Goal: Download file/media

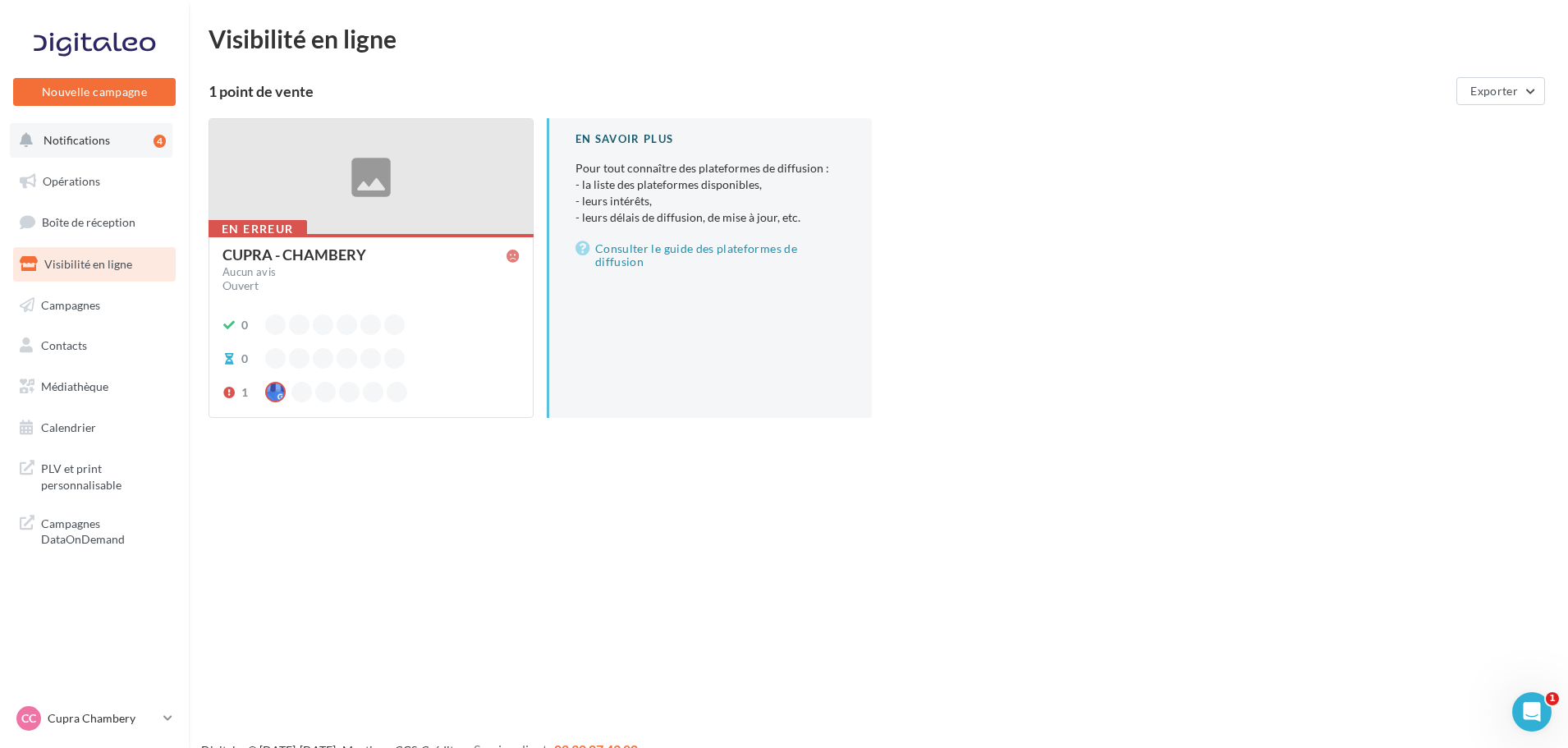
click at [77, 141] on span "Notifications" at bounding box center [77, 140] width 66 height 14
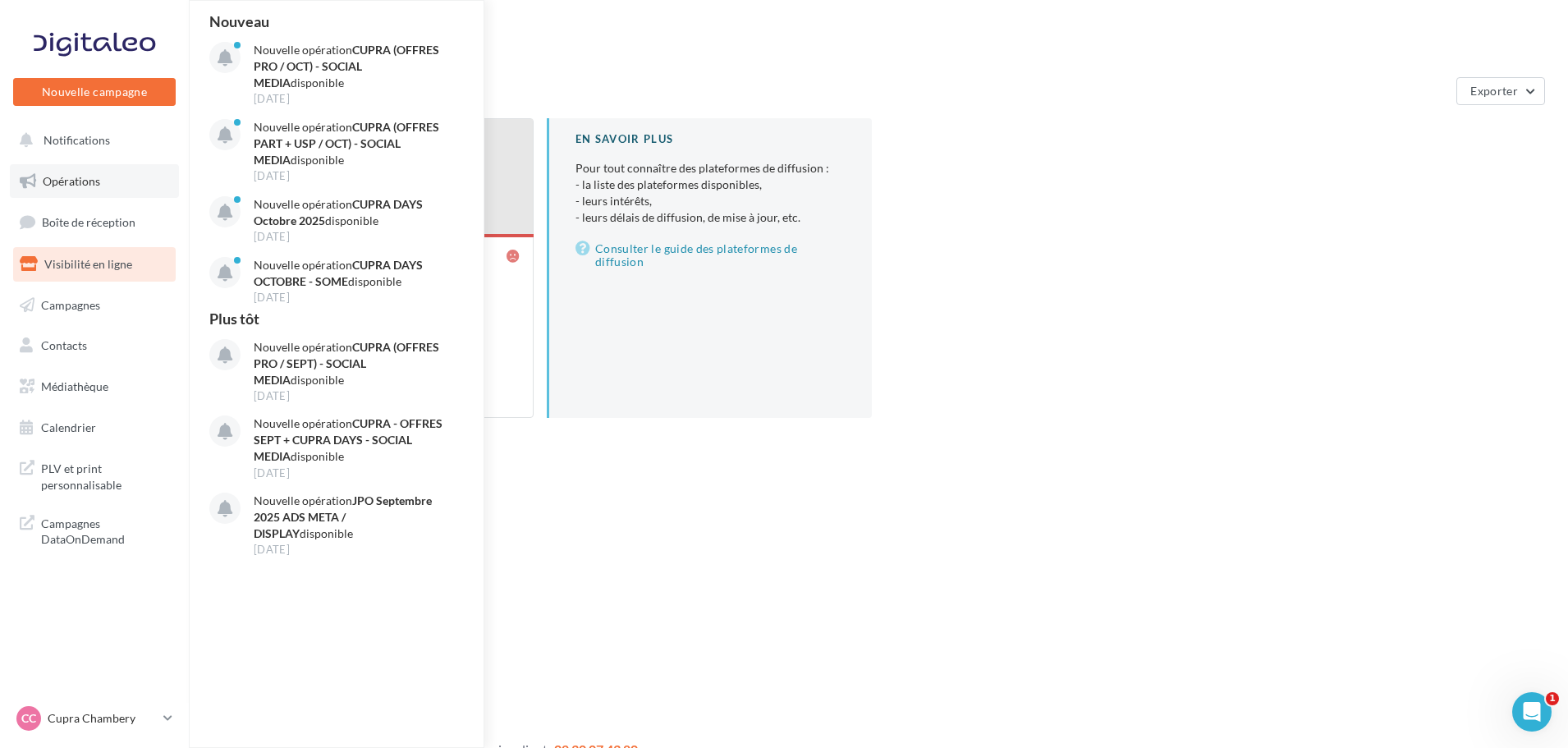
click at [80, 181] on span "Opérations" at bounding box center [72, 180] width 58 height 14
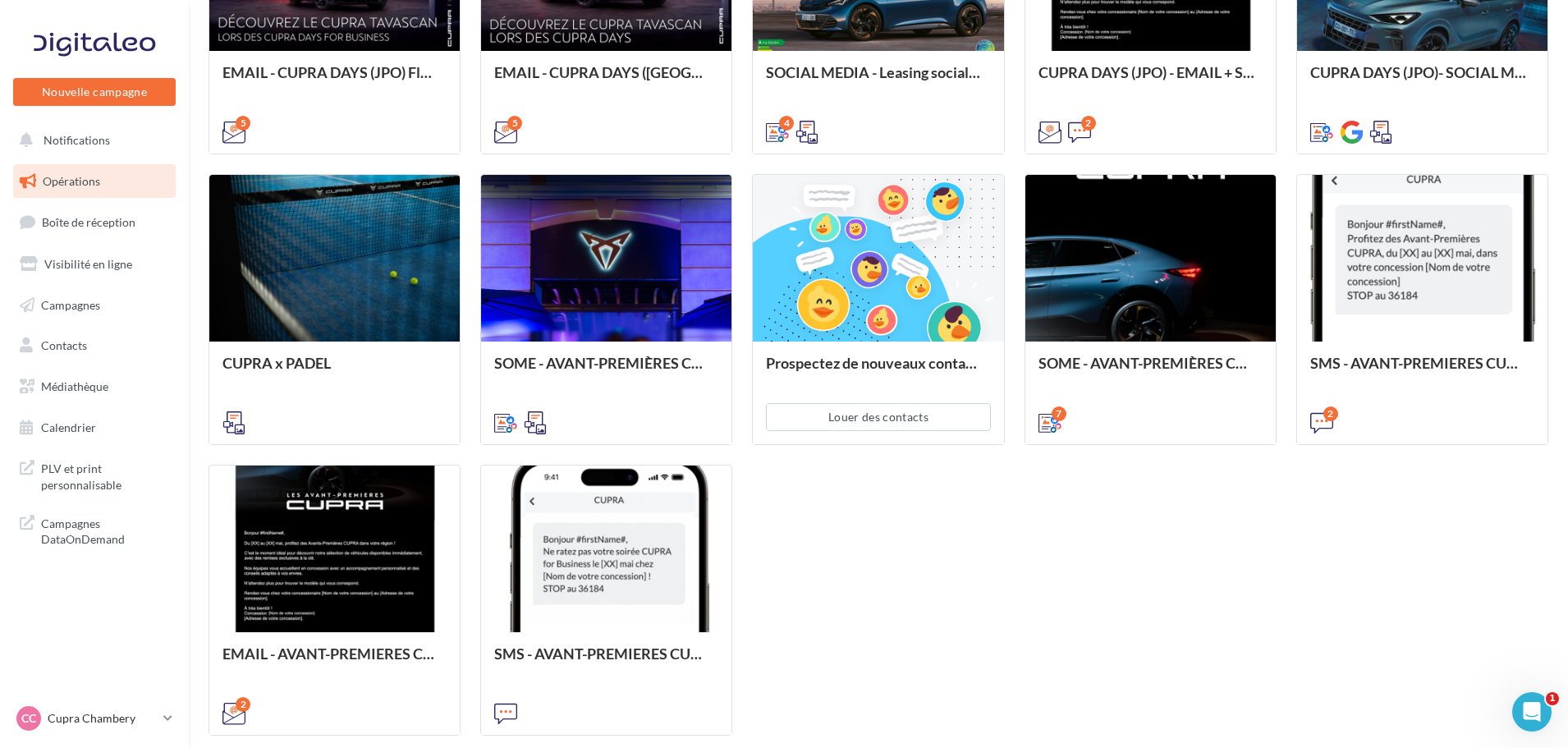
scroll to position [523, 0]
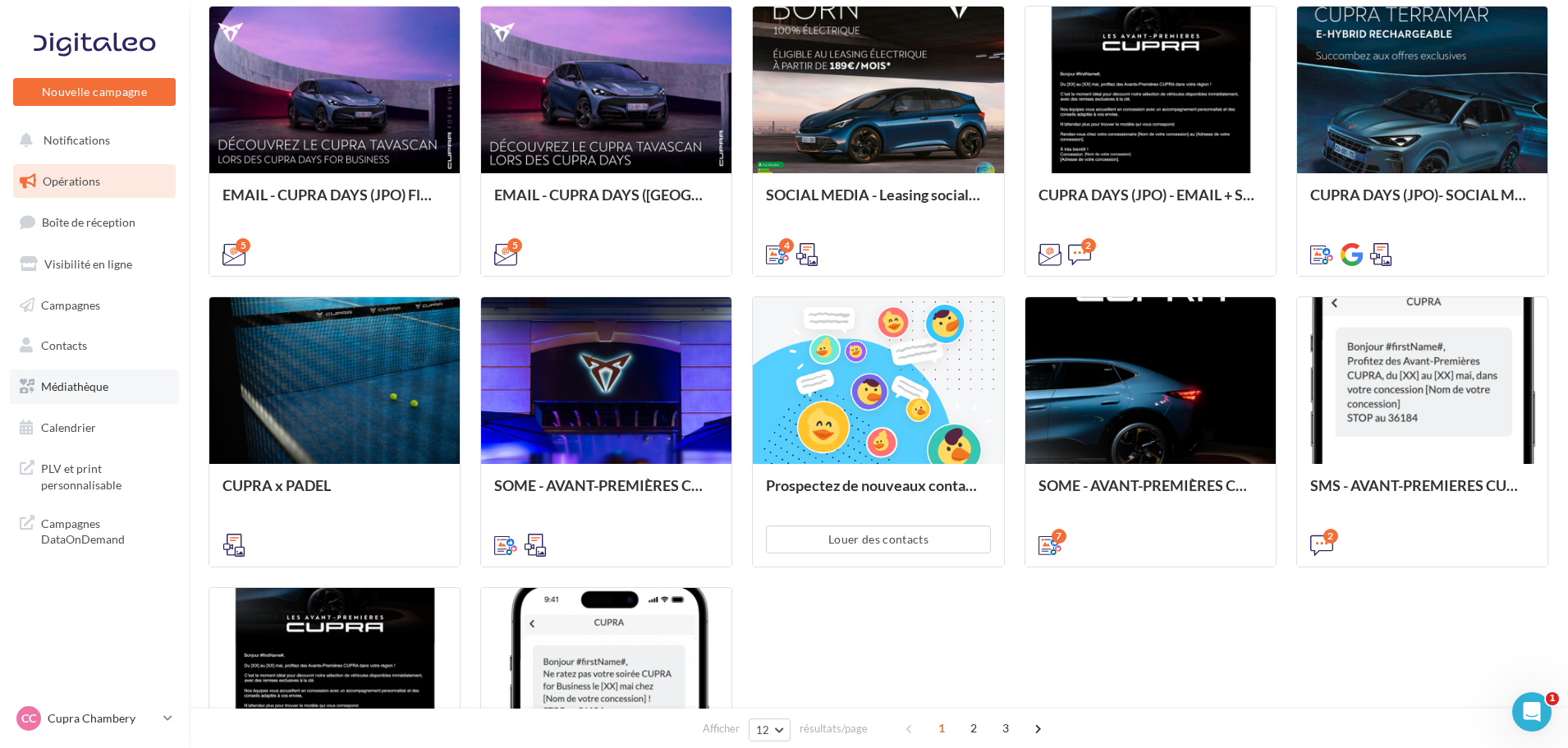
click at [94, 395] on link "Médiathèque" at bounding box center [94, 387] width 170 height 35
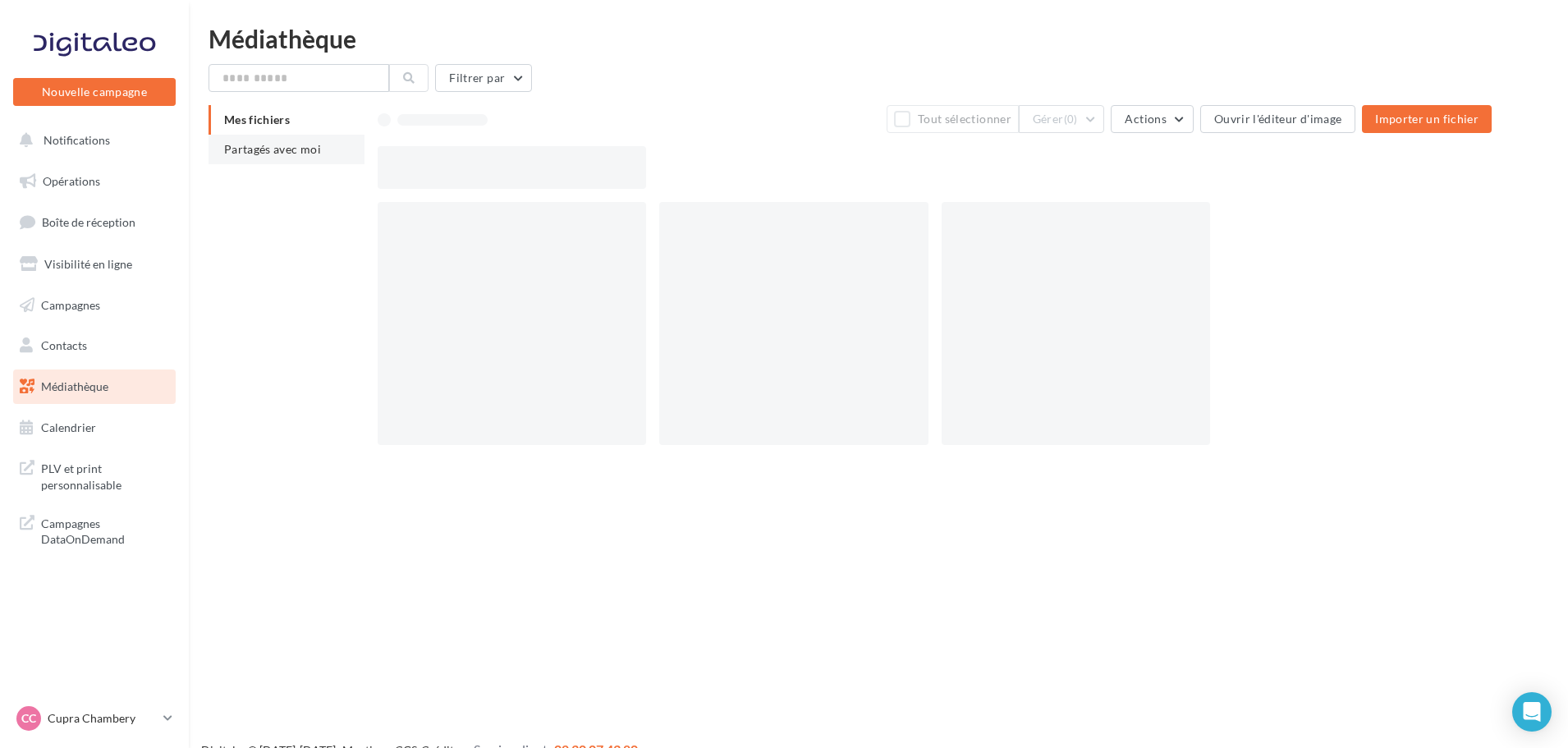
click at [343, 153] on li "Partagés avec moi" at bounding box center [286, 150] width 156 height 30
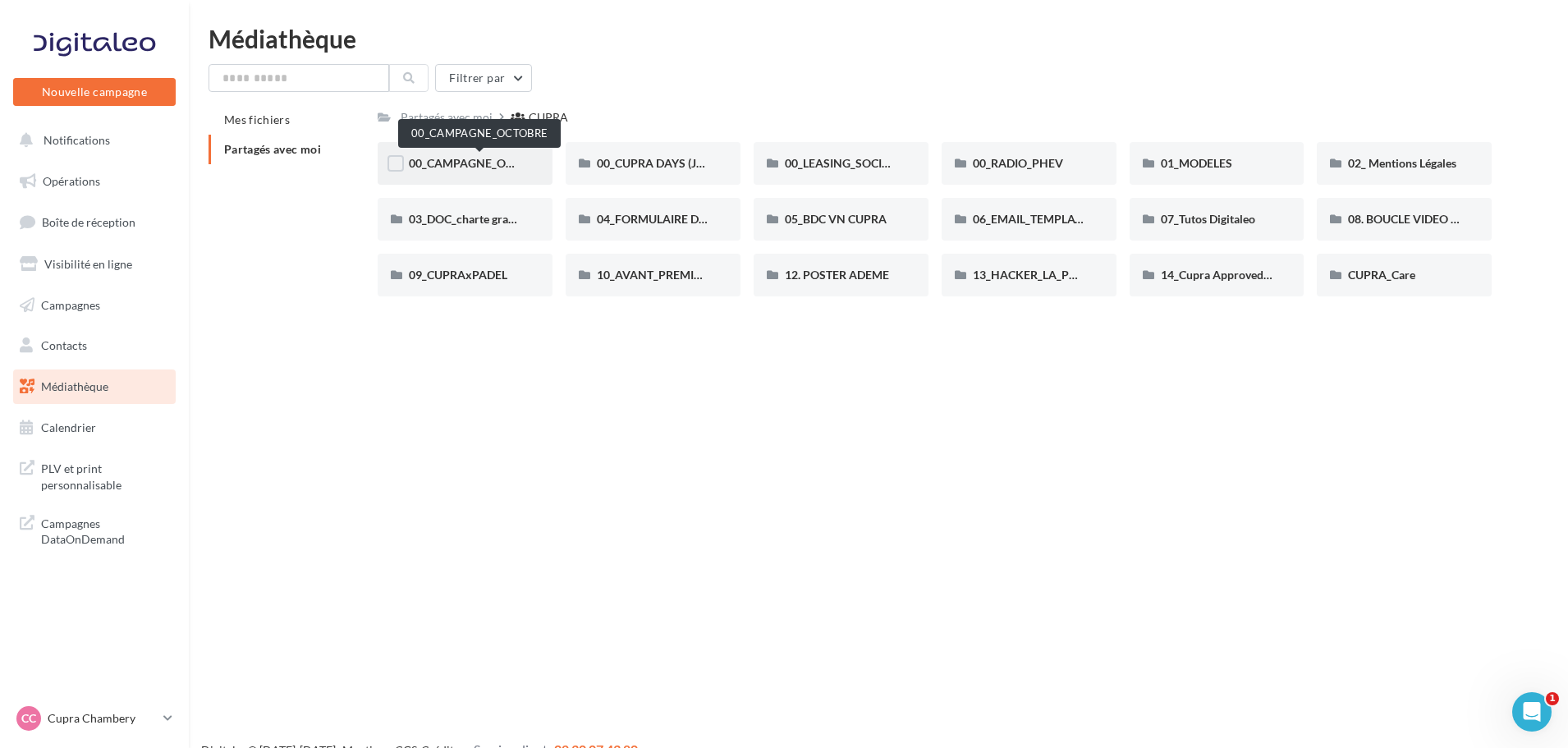
click at [493, 169] on span "00_CAMPAGNE_OCTOBRE" at bounding box center [479, 163] width 141 height 14
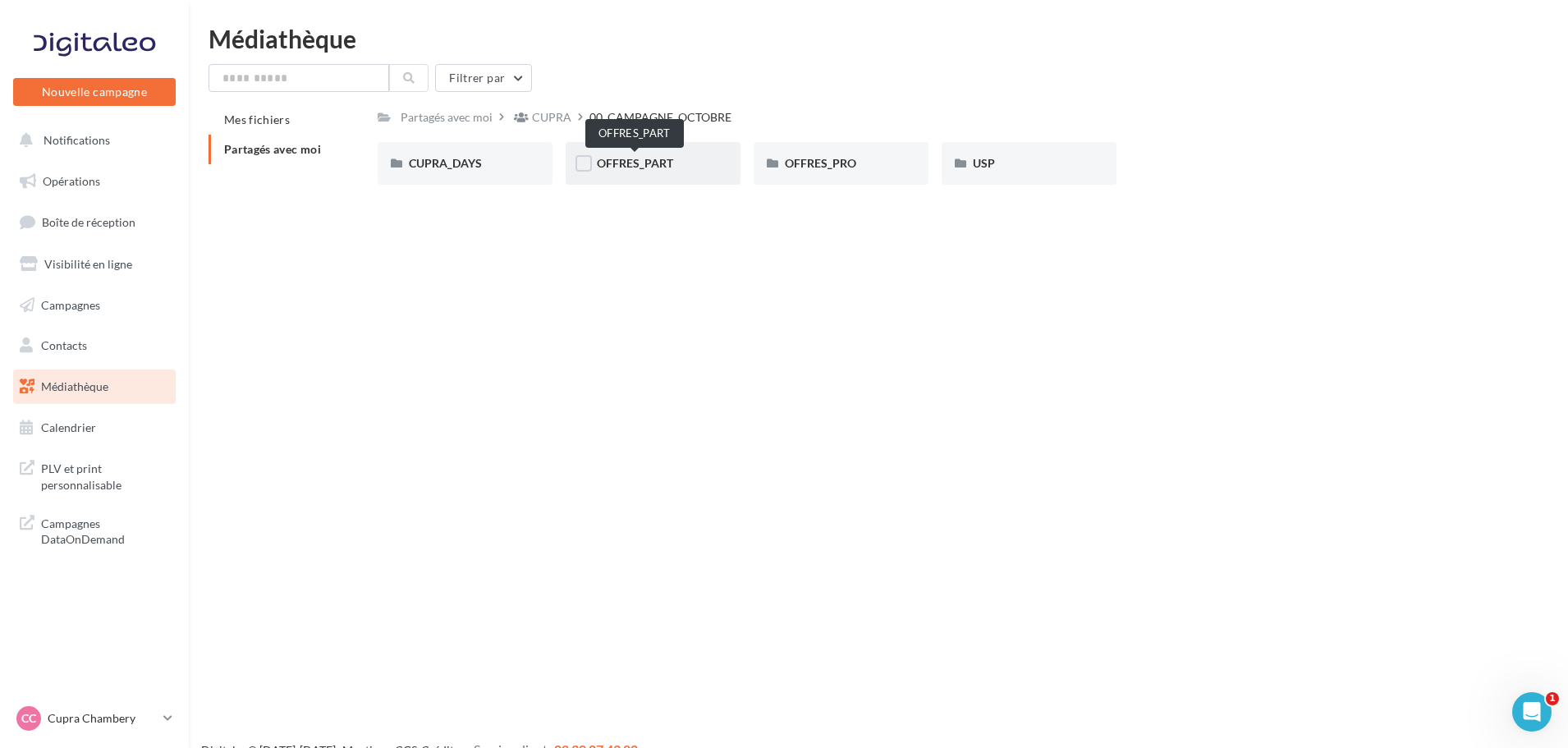
click at [665, 169] on span "OFFRES_PART" at bounding box center [635, 163] width 76 height 14
click at [643, 162] on span "FORMENTOR" at bounding box center [633, 163] width 71 height 14
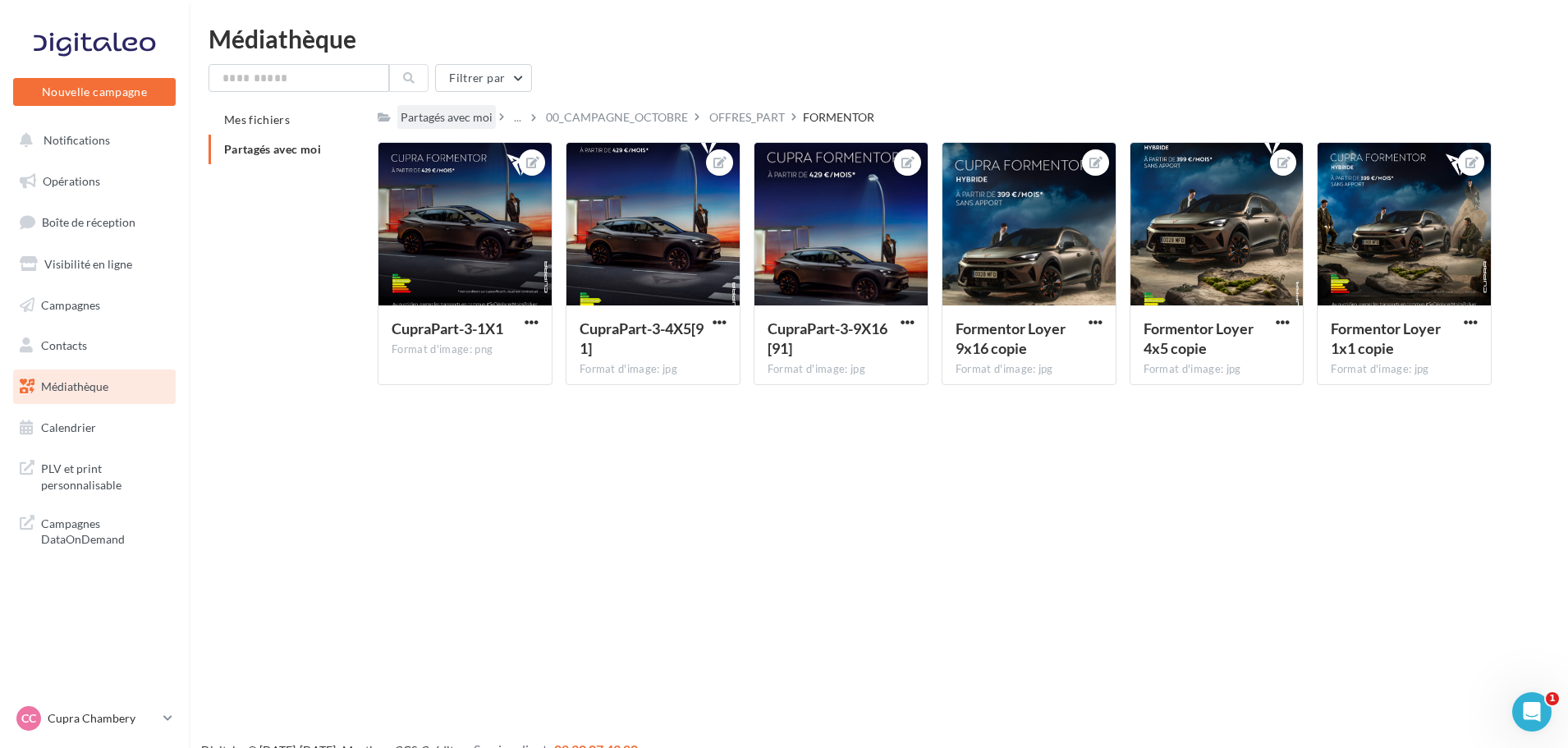
click at [420, 105] on div "Partagés avec moi" at bounding box center [447, 117] width 98 height 24
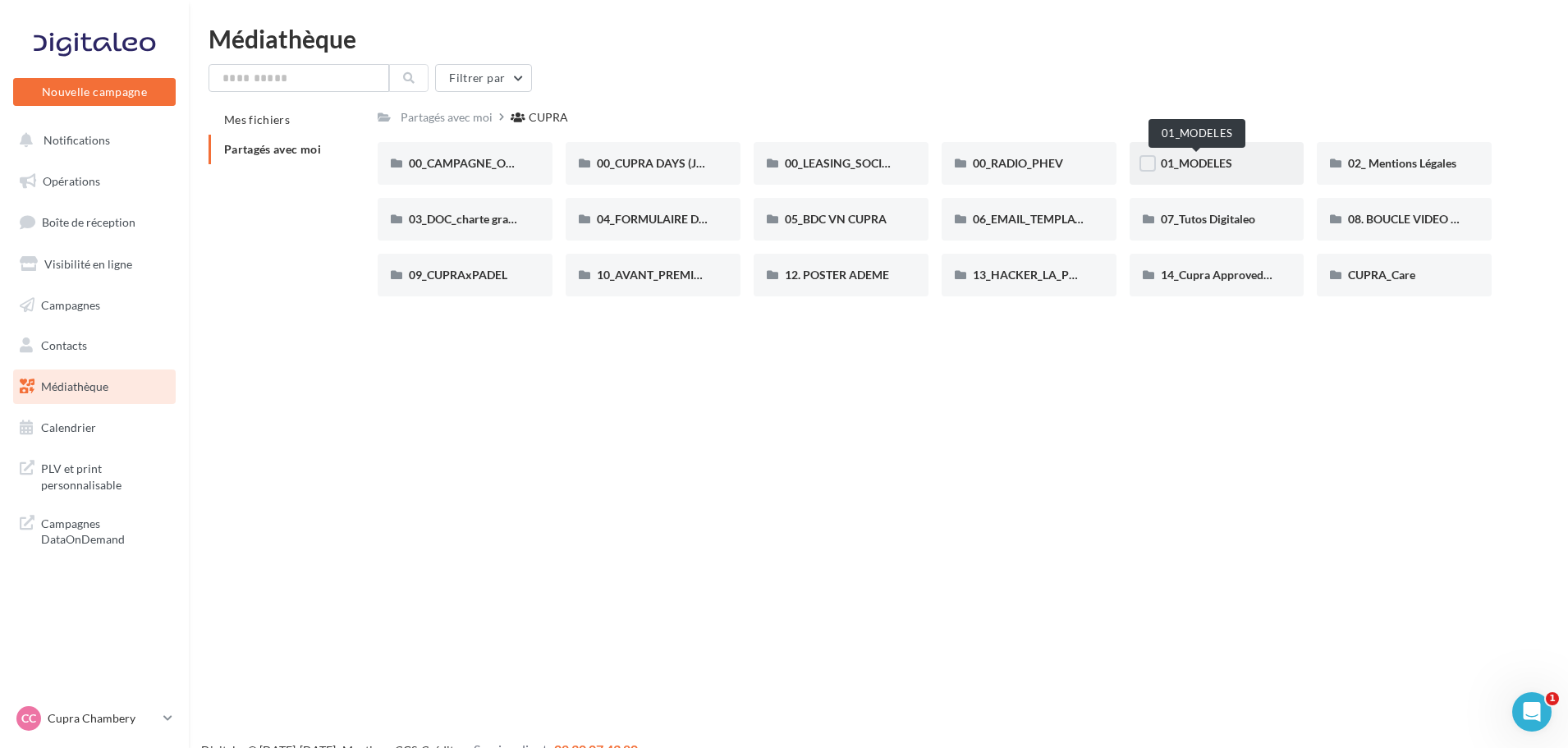
click at [1194, 157] on span "01_MODELES" at bounding box center [1197, 163] width 71 height 14
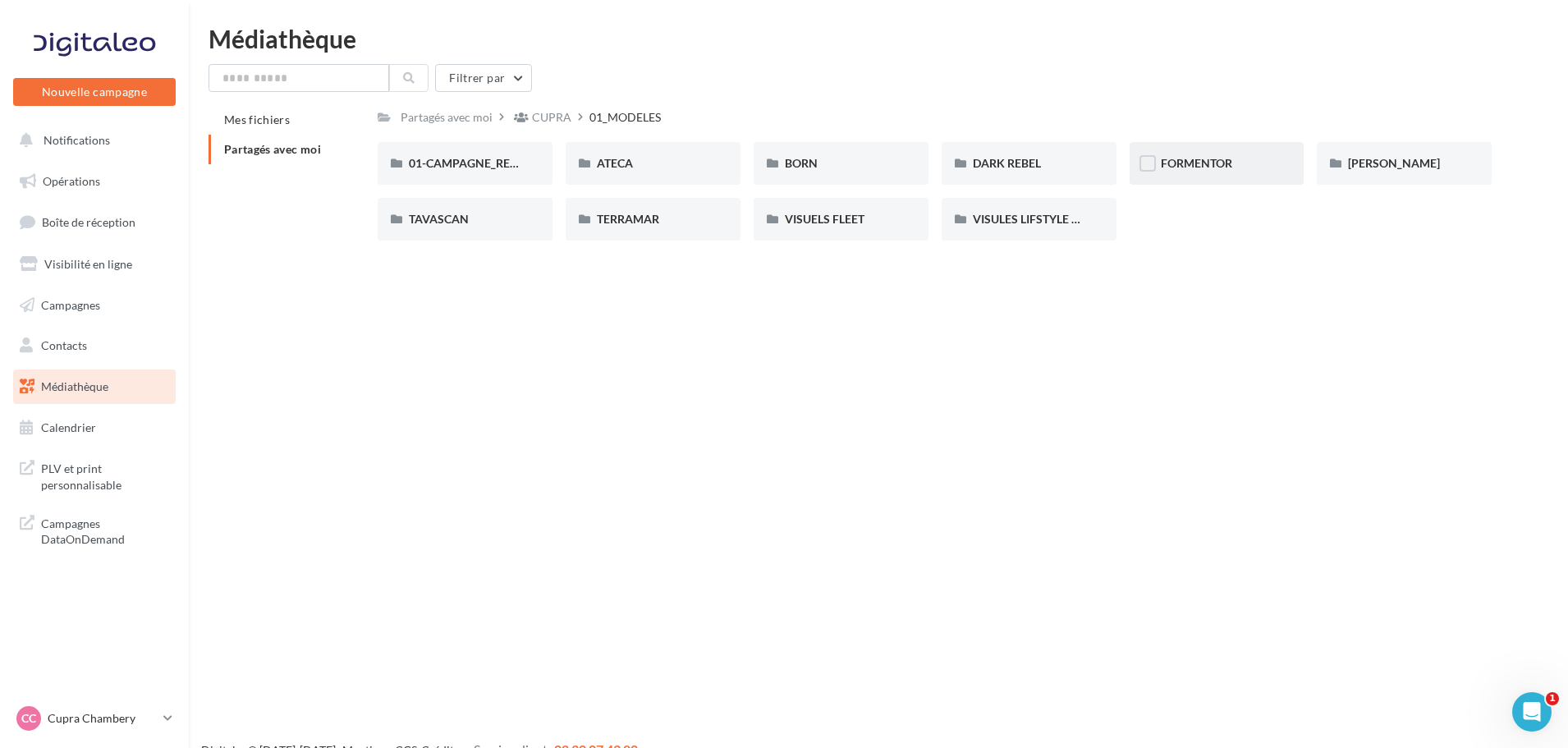
click at [1219, 148] on div "FORMENTOR" at bounding box center [1217, 164] width 174 height 43
click at [477, 169] on div "01-IMAGES" at bounding box center [465, 164] width 112 height 17
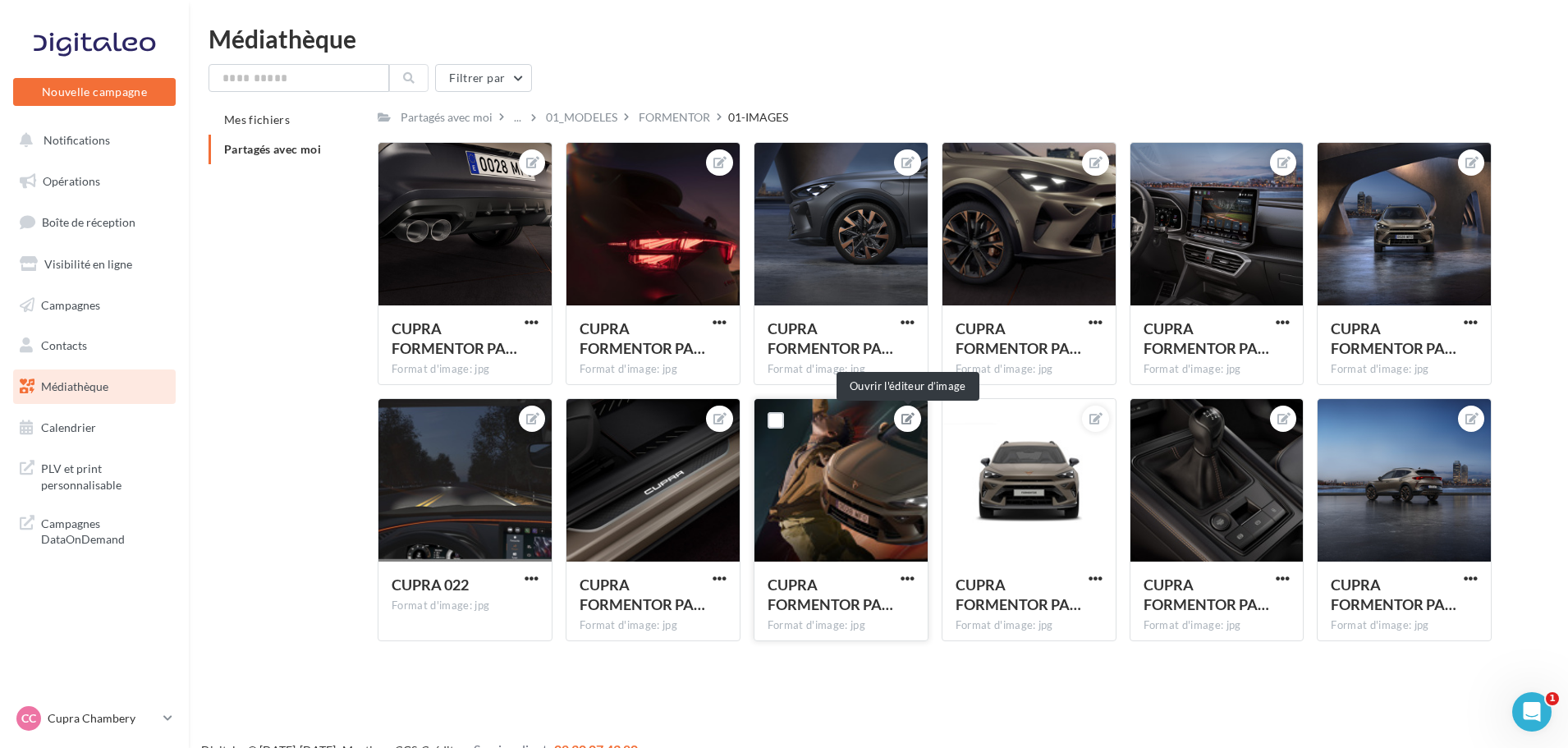
click at [913, 413] on icon at bounding box center [908, 418] width 13 height 12
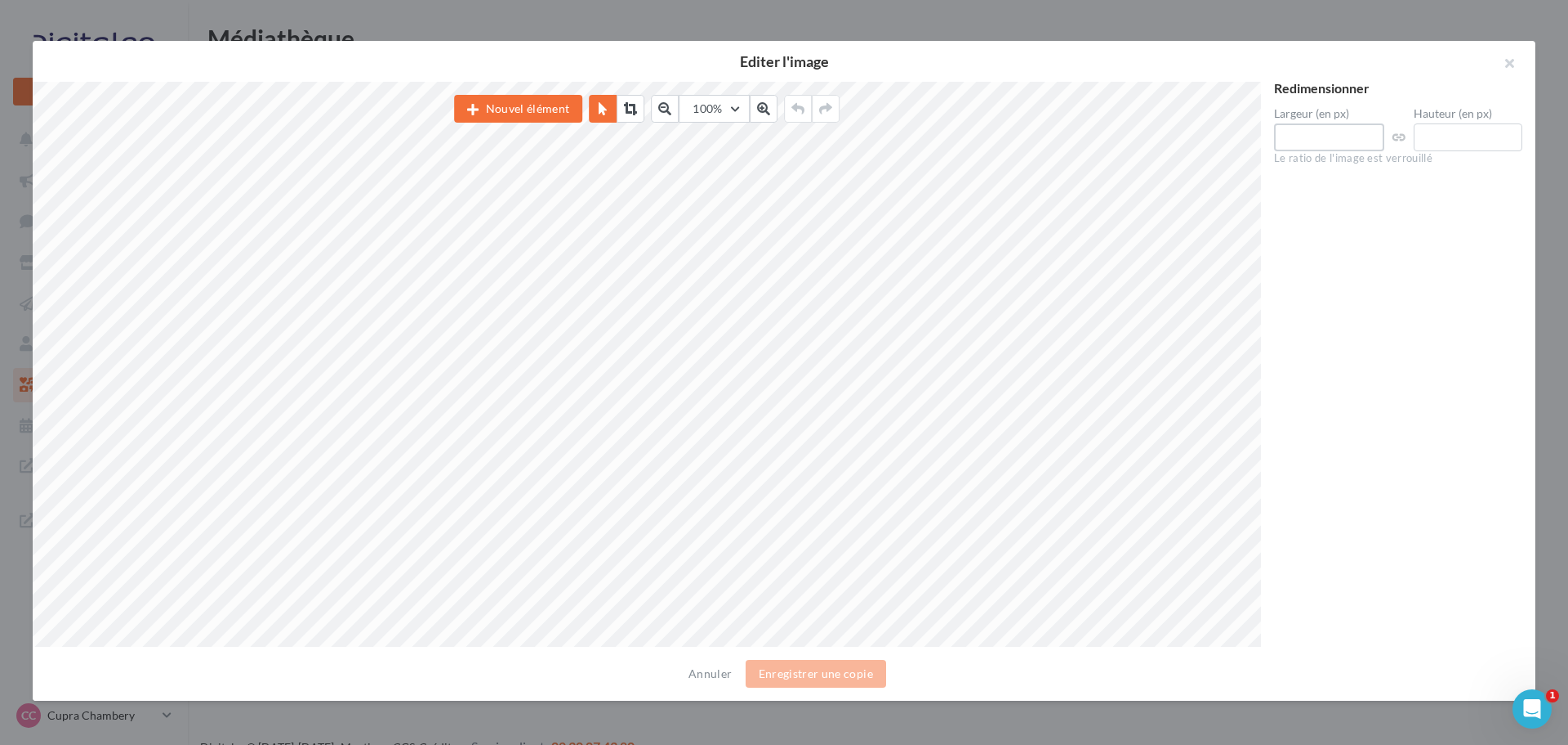
click at [1308, 144] on input "****" at bounding box center [1329, 137] width 110 height 28
type input "****"
click at [1513, 75] on button "button" at bounding box center [1502, 66] width 65 height 49
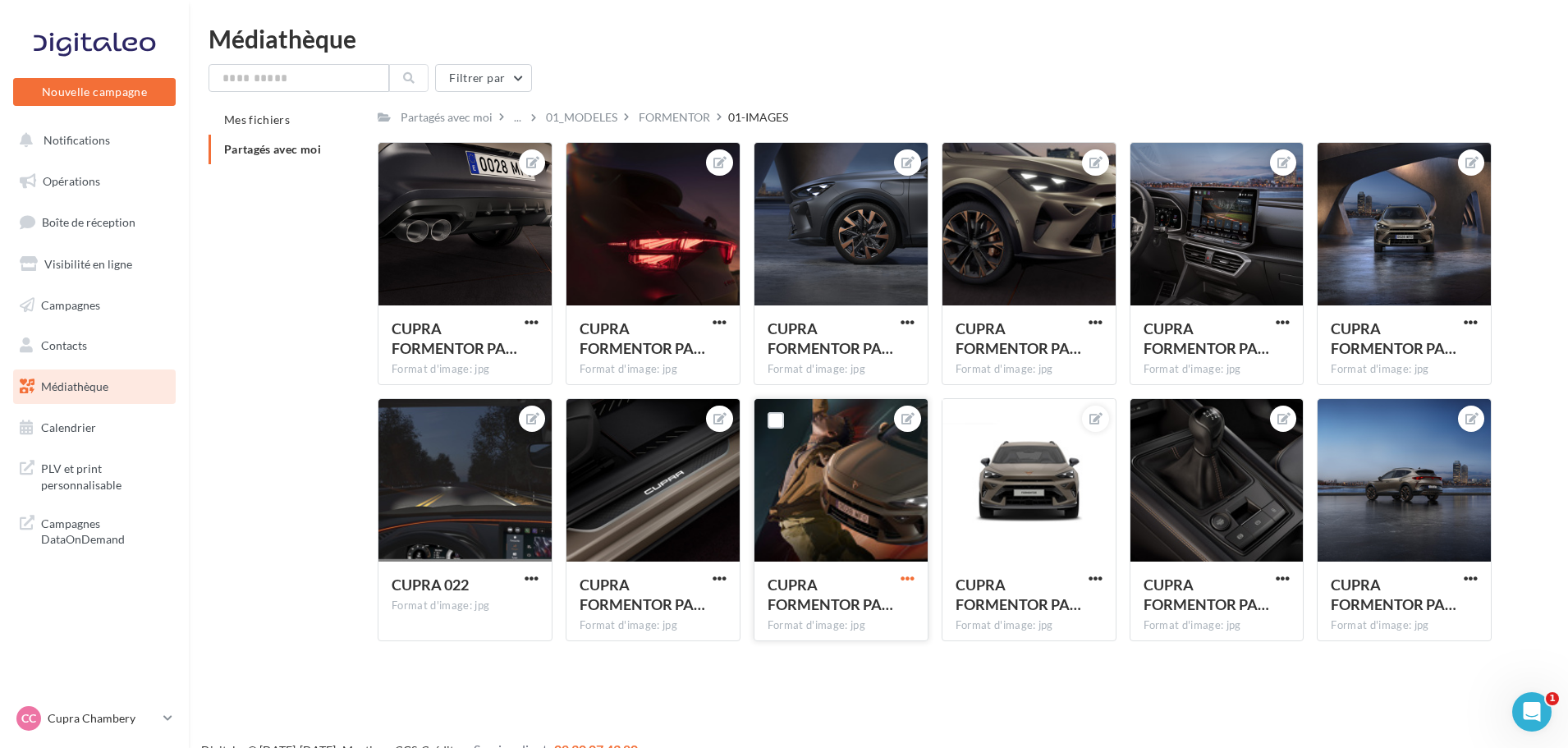
click at [910, 584] on span "button" at bounding box center [907, 578] width 14 height 14
click at [823, 650] on button "Télécharger" at bounding box center [831, 654] width 173 height 43
click at [1475, 579] on span "button" at bounding box center [1470, 578] width 14 height 14
click at [1424, 646] on button "Télécharger" at bounding box center [1394, 654] width 173 height 43
click at [93, 715] on p "Cupra Chambery" at bounding box center [103, 718] width 109 height 17
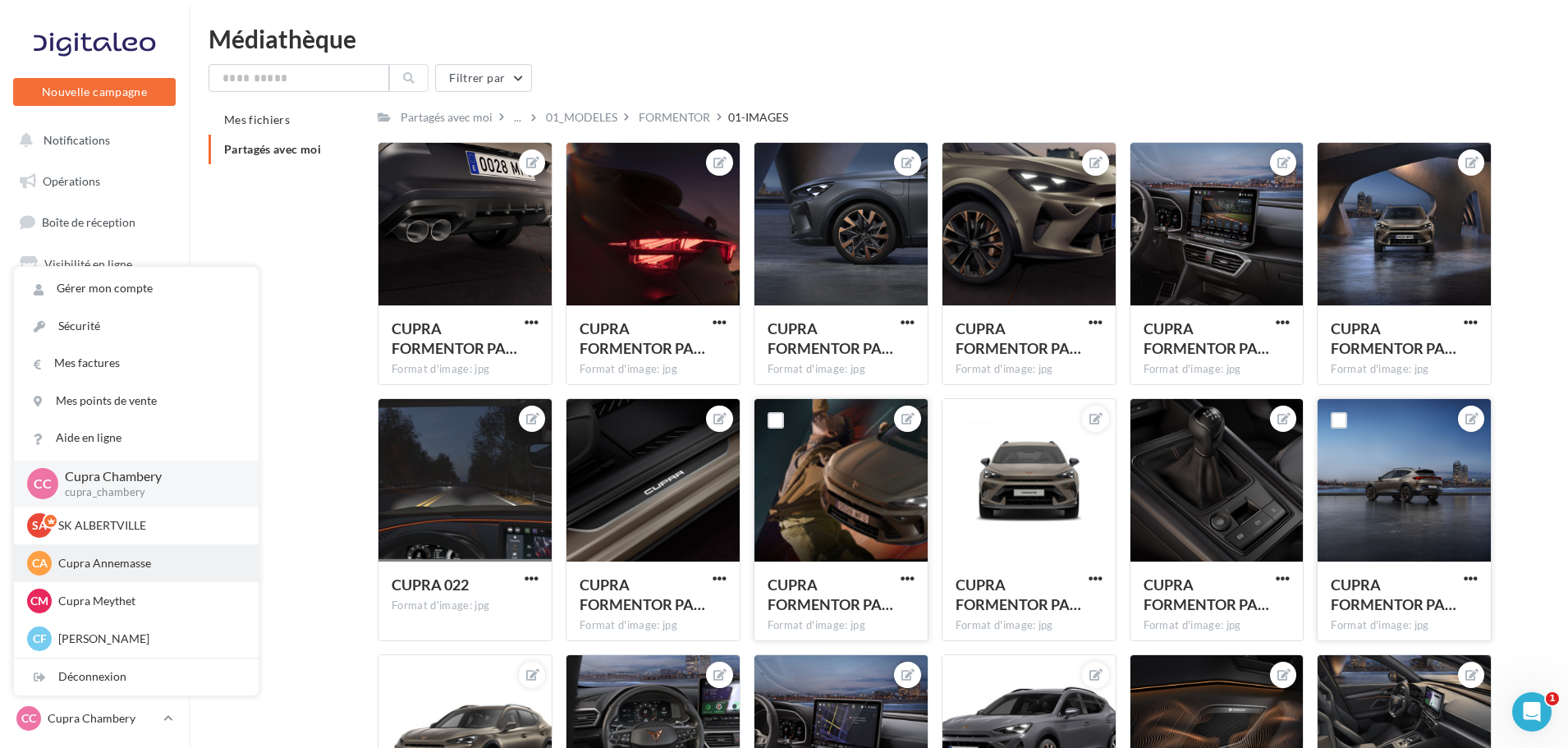
scroll to position [246, 0]
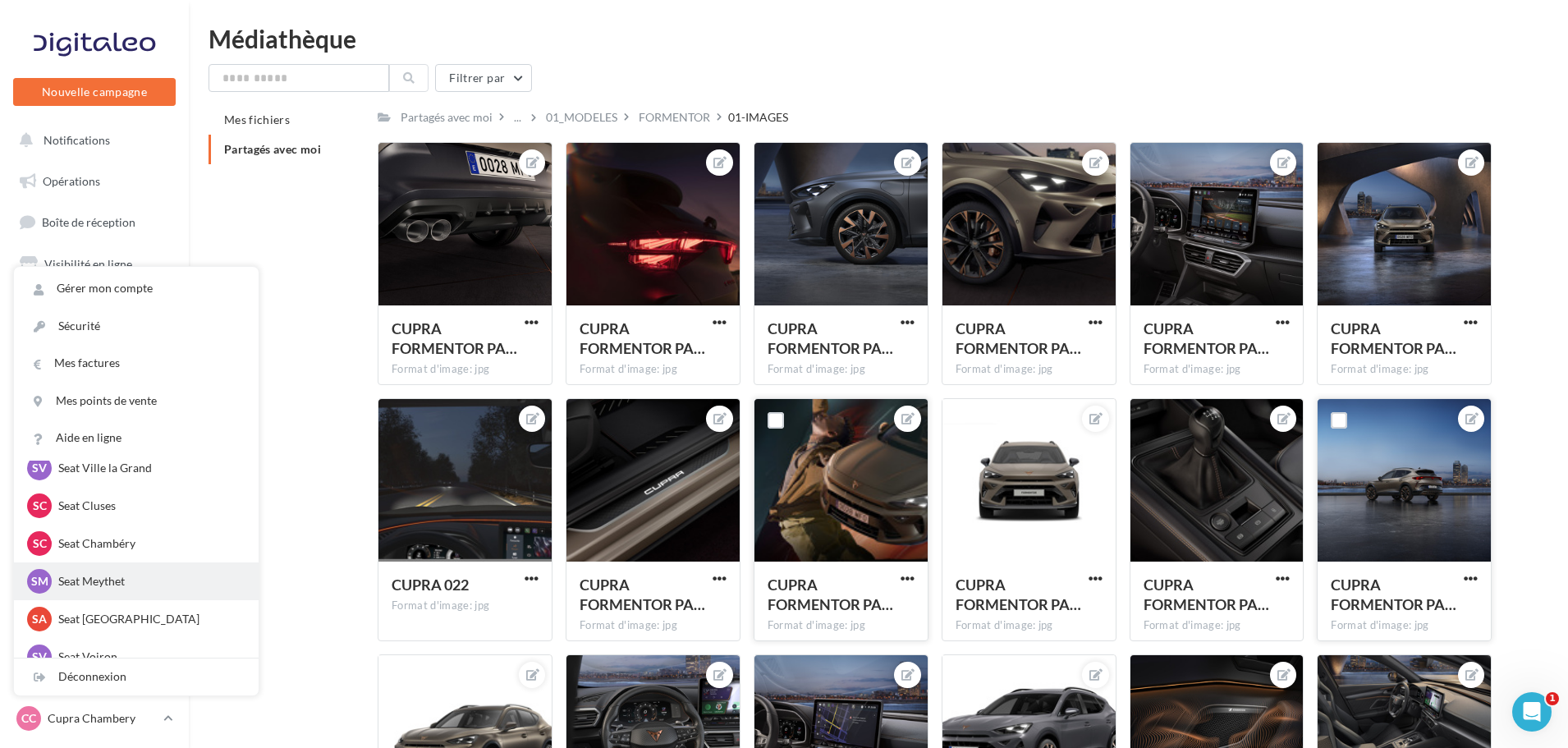
click at [102, 562] on div "SM Seat Meythet SEAT-MEYTHET" at bounding box center [136, 581] width 245 height 38
click at [100, 555] on div "SC Seat Chambéry SEAT-CHAMBERY" at bounding box center [136, 543] width 218 height 25
